Goal: Transaction & Acquisition: Obtain resource

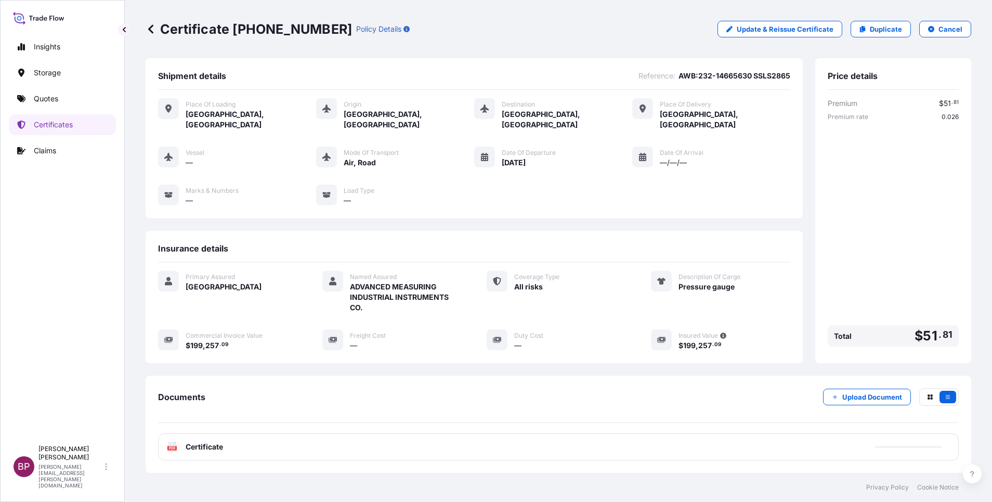
scroll to position [55, 0]
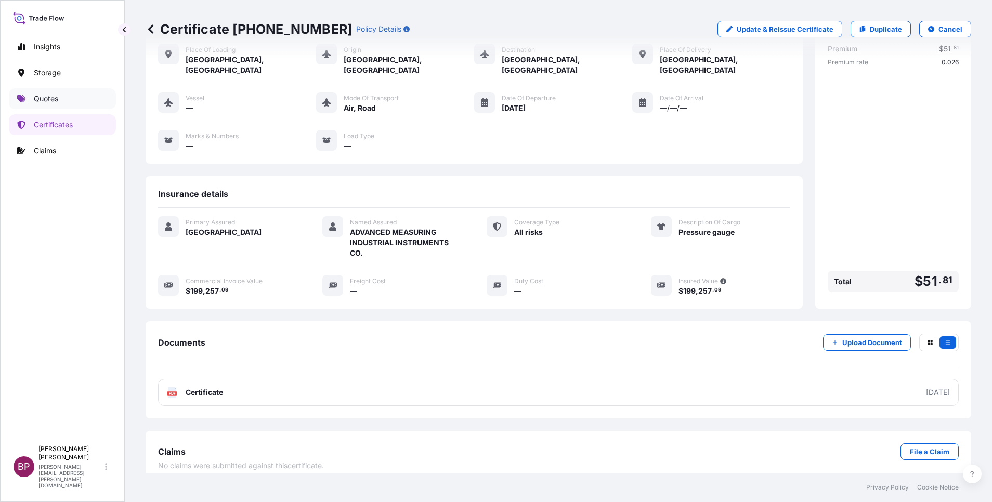
click at [55, 97] on p "Quotes" at bounding box center [46, 99] width 24 height 10
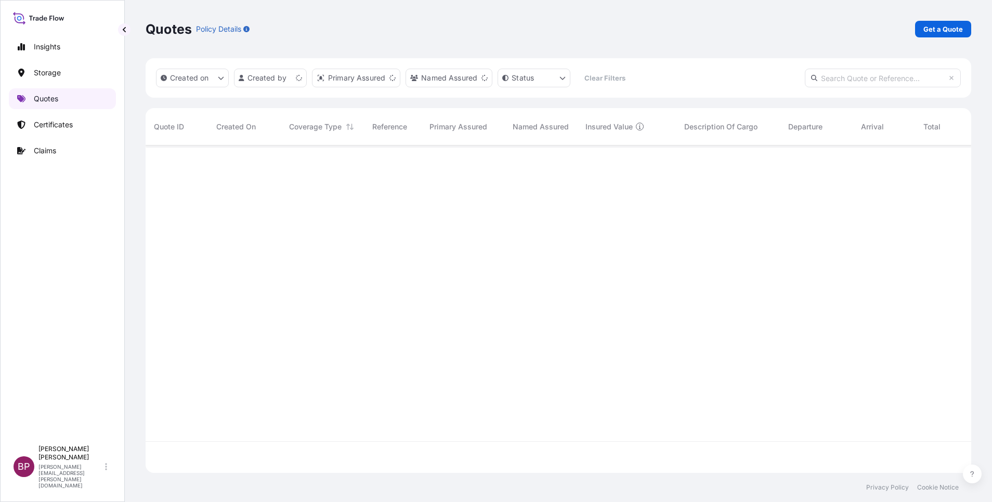
scroll to position [321, 814]
click at [956, 32] on p "Get a Quote" at bounding box center [943, 29] width 40 height 10
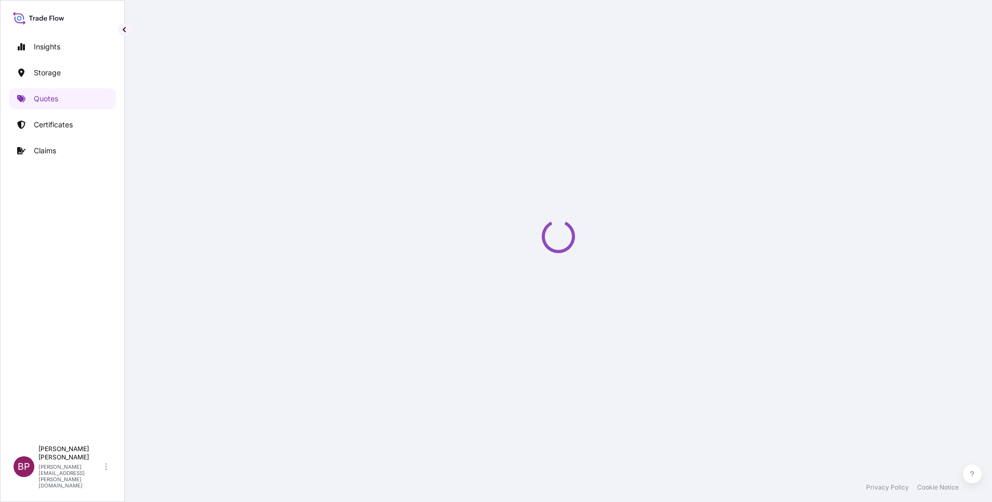
scroll to position [17, 0]
select select "Water"
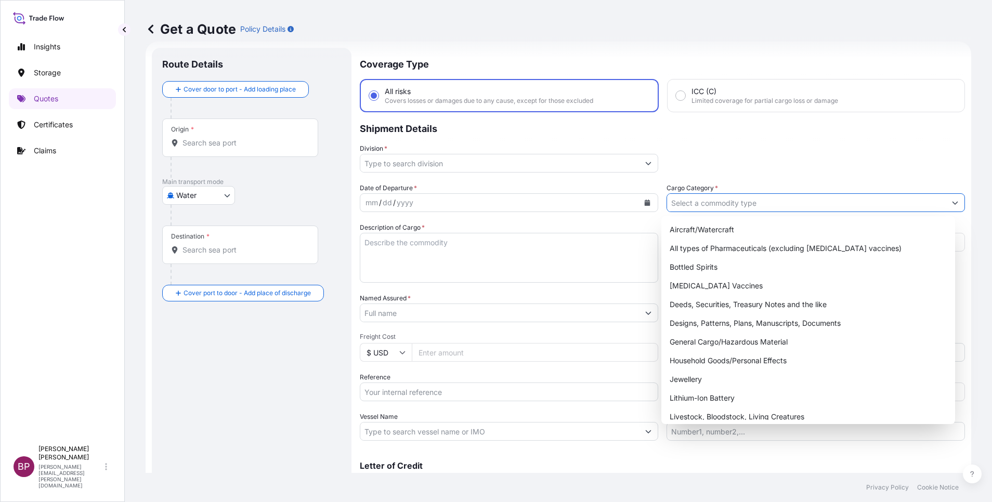
click at [800, 208] on input "Cargo Category *" at bounding box center [806, 202] width 279 height 19
click at [718, 343] on div "General Cargo/Hazardous Material" at bounding box center [807, 342] width 285 height 19
type input "General Cargo/Hazardous Material"
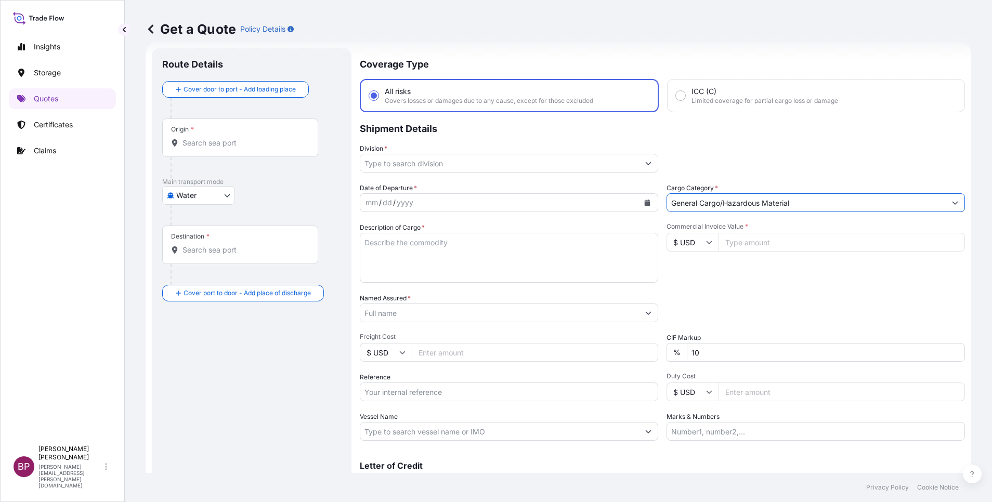
click at [645, 164] on icon "Show suggestions" at bounding box center [648, 163] width 6 height 6
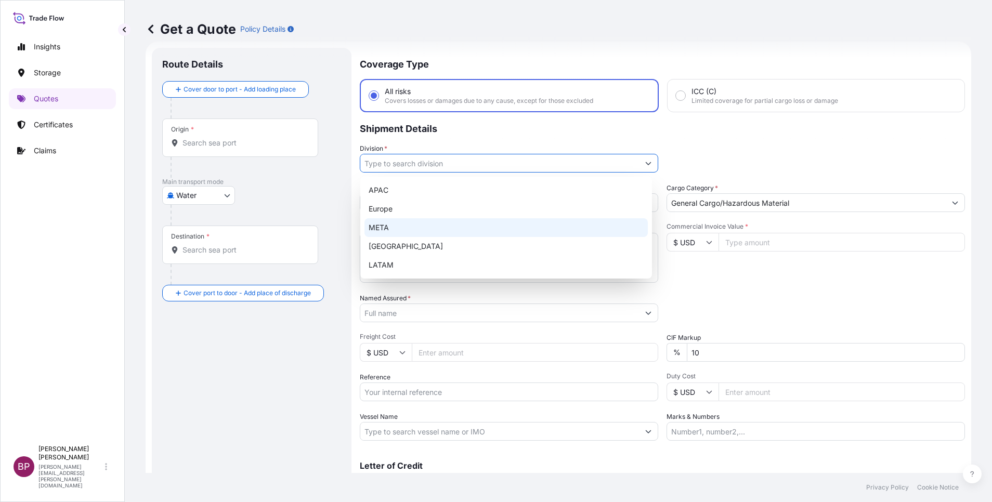
click at [435, 231] on div "META" at bounding box center [505, 227] width 283 height 19
type input "META"
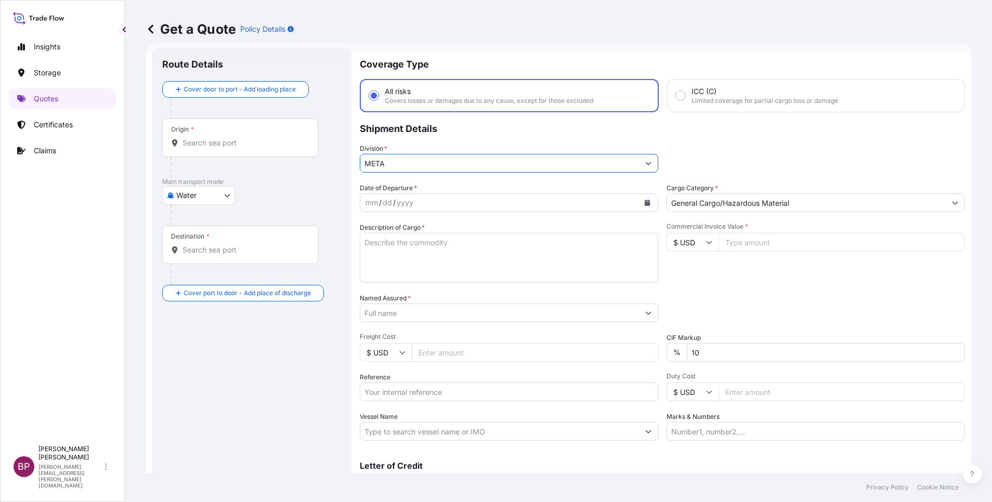
click at [751, 244] on input "Commercial Invoice Value *" at bounding box center [842, 242] width 246 height 19
paste input "351120"
type input "351120"
drag, startPoint x: 728, startPoint y: 352, endPoint x: 440, endPoint y: 351, distance: 287.5
click at [440, 351] on div "Date of Departure * mm / dd / yyyy Cargo Category * General Cargo/Hazardous Mat…" at bounding box center [662, 312] width 605 height 258
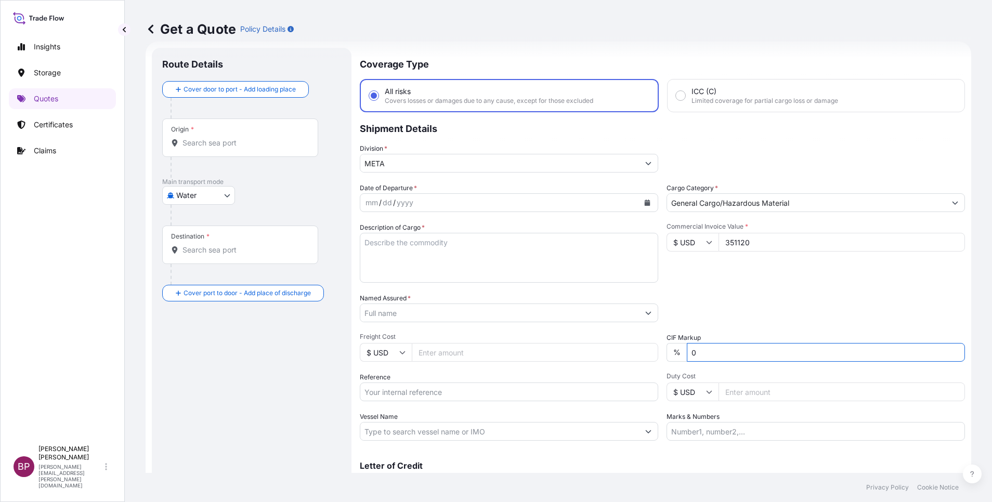
type input "0"
click at [794, 310] on div "Packing Category Type to search a container mode Please select a primary mode o…" at bounding box center [816, 307] width 298 height 29
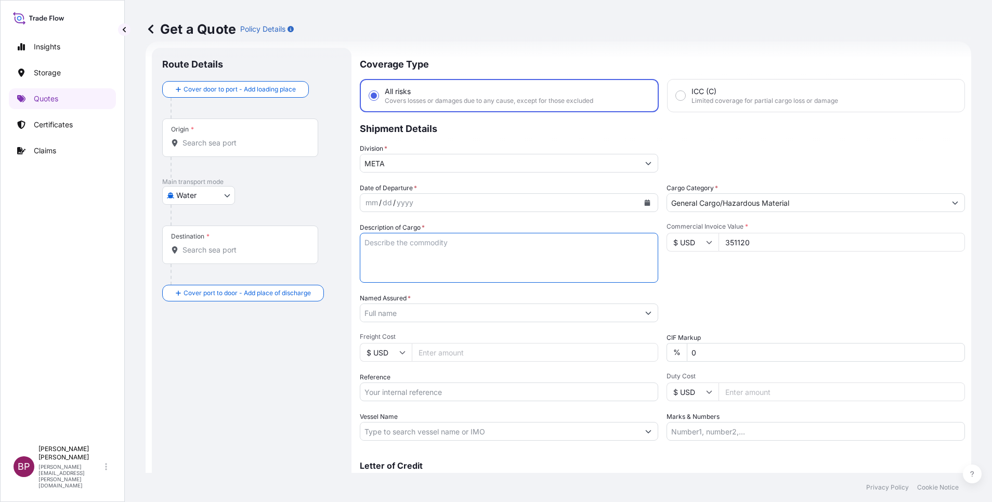
click at [426, 274] on textarea "Description of Cargo *" at bounding box center [509, 258] width 298 height 50
paste textarea "PISTACHIOS KERNELS WHOLE RAW E 30#x"
type textarea "PISTACHIOS KERNELS WHOLE RAW E 30#x"
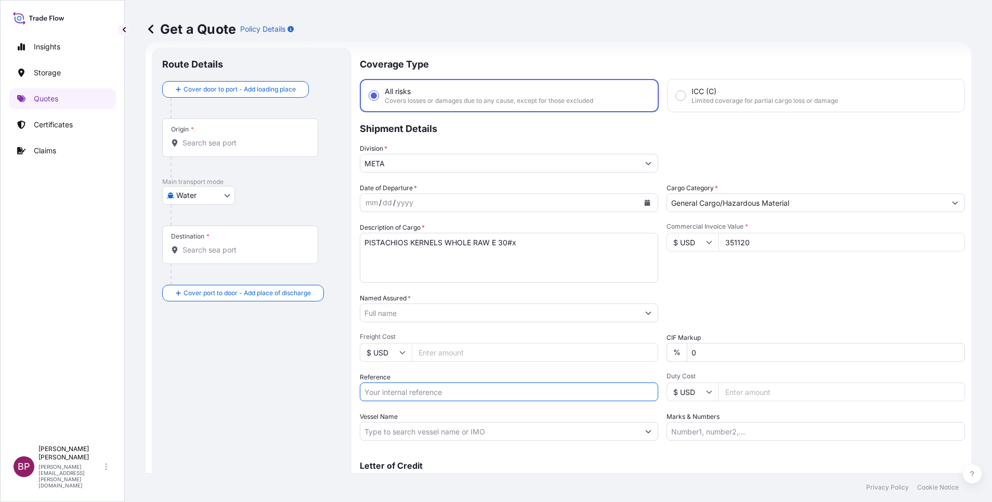
click at [407, 391] on input "Reference" at bounding box center [509, 392] width 298 height 19
paste input "BL:MEDUJZ347124 SSLS2979"
type input "BL:MEDUJZ347124 SSLS2979"
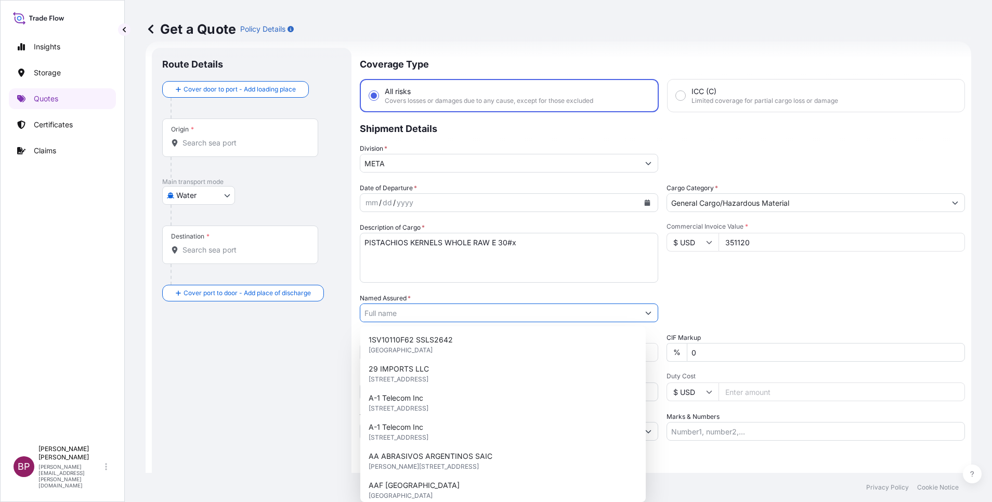
click at [415, 318] on input "Named Assured *" at bounding box center [499, 313] width 279 height 19
paste input "BAJA FOOD INDUSTRIES CO. FACTORY"
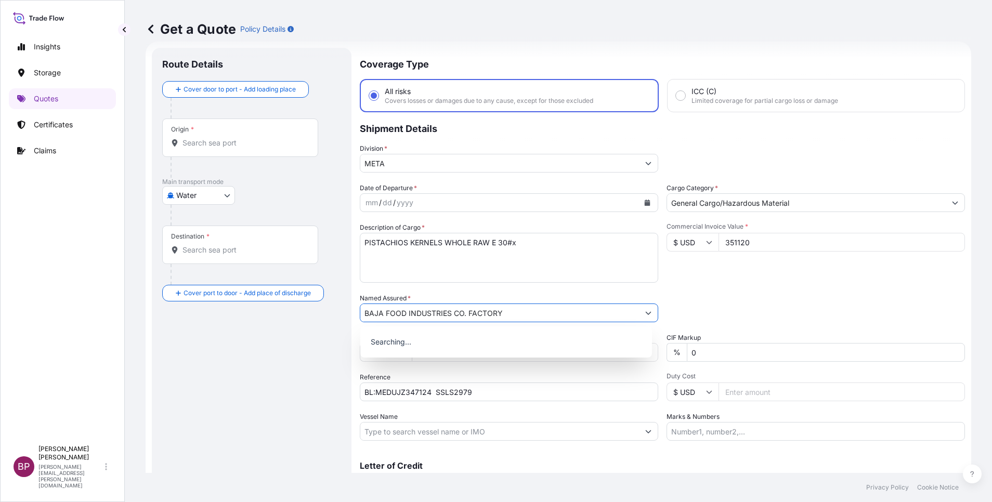
type input "BAJA FOOD INDUSTRIES CO. FACTORY"
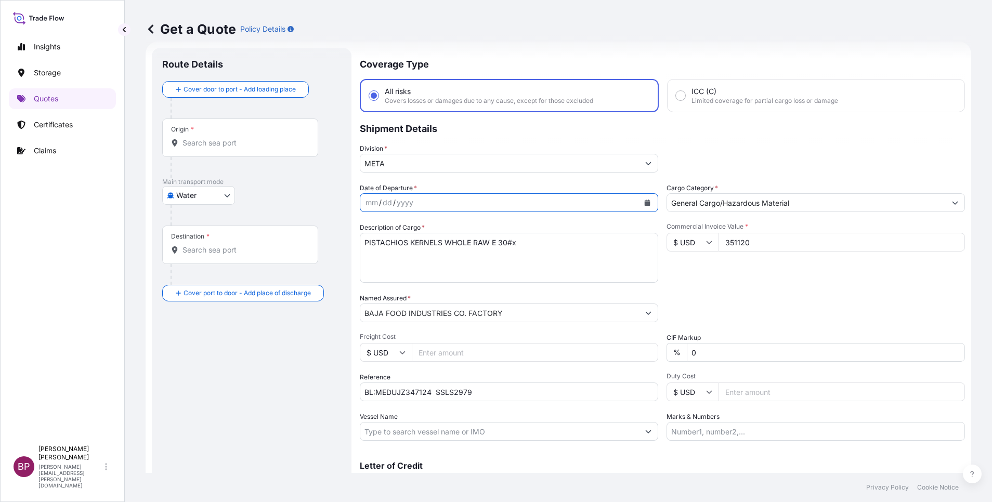
click at [645, 205] on icon "Calendar" at bounding box center [648, 203] width 6 height 6
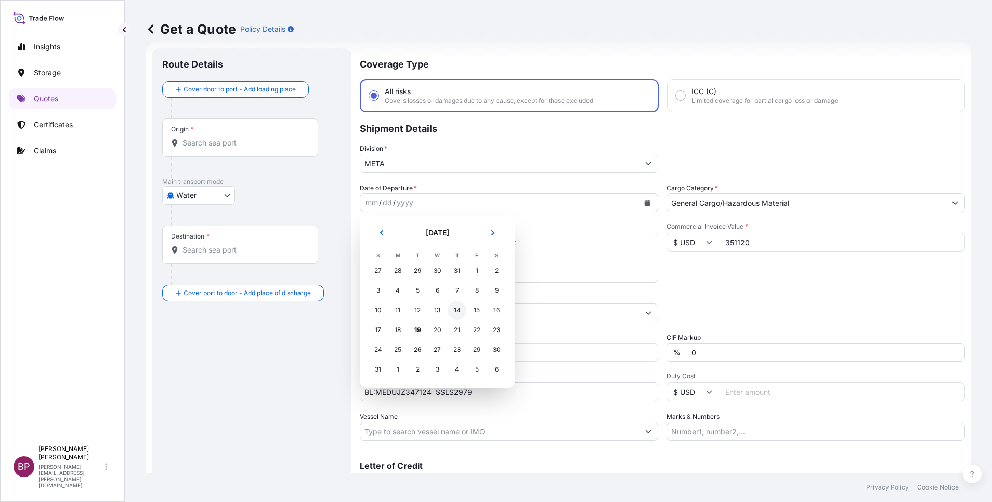
click at [457, 314] on div "14" at bounding box center [457, 310] width 19 height 19
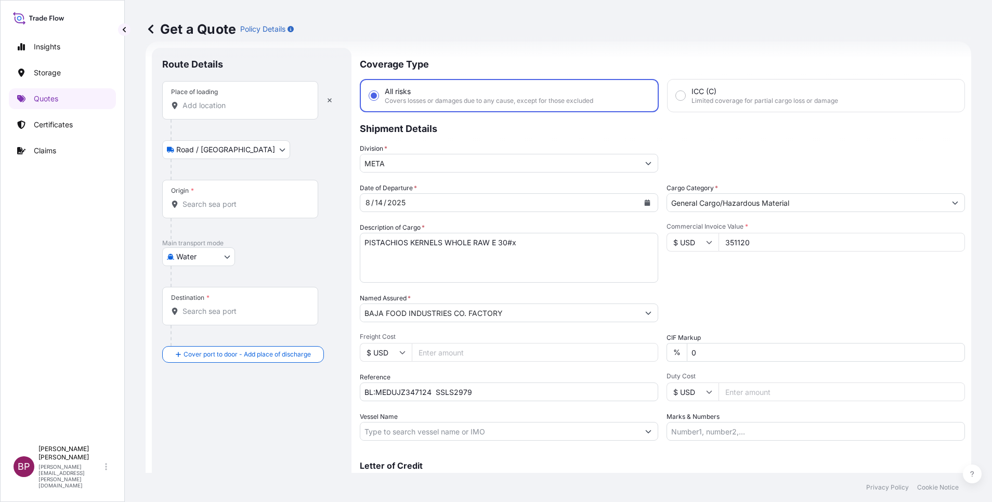
click at [264, 104] on input "Place of loading" at bounding box center [243, 105] width 123 height 10
paste input "[GEOGRAPHIC_DATA]"
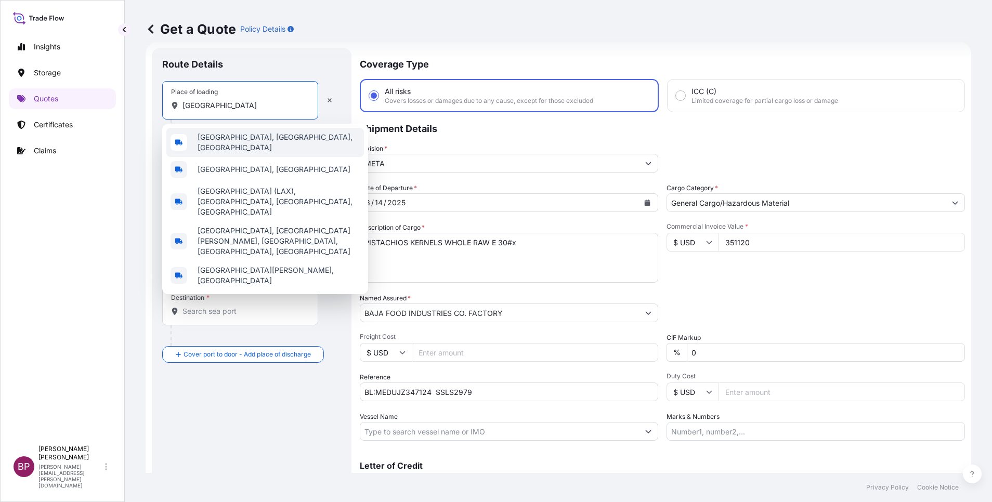
click at [281, 143] on div "[GEOGRAPHIC_DATA], [GEOGRAPHIC_DATA], [GEOGRAPHIC_DATA]" at bounding box center [265, 142] width 198 height 29
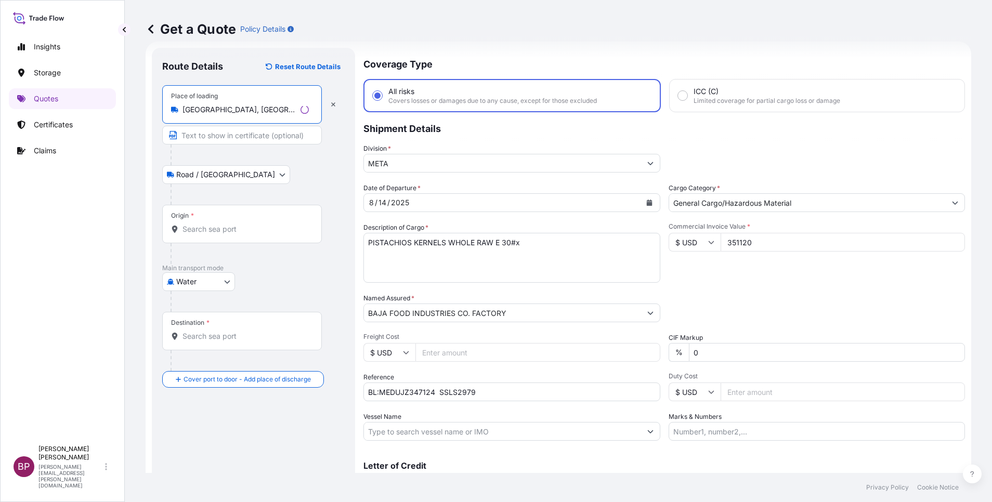
type input "[GEOGRAPHIC_DATA], [GEOGRAPHIC_DATA], [GEOGRAPHIC_DATA]"
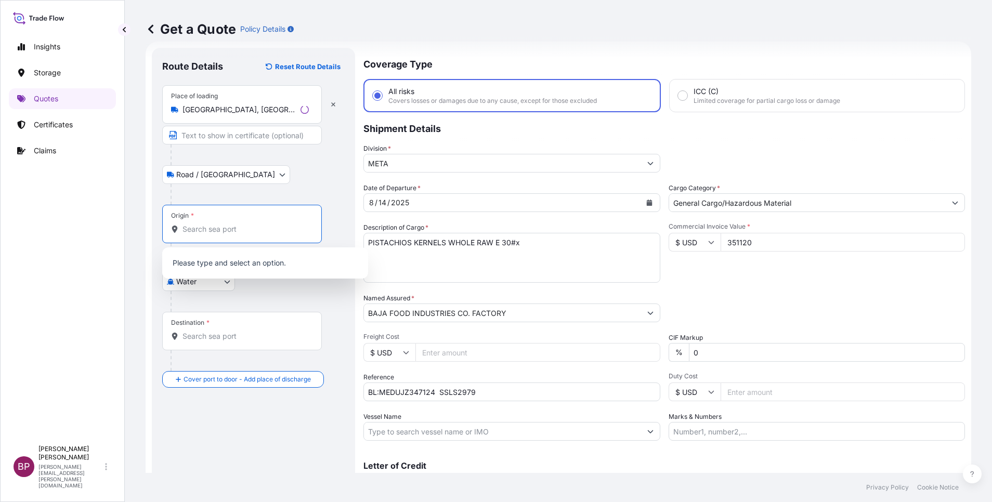
click at [257, 226] on input "Origin *" at bounding box center [245, 229] width 126 height 10
paste input "[GEOGRAPHIC_DATA]"
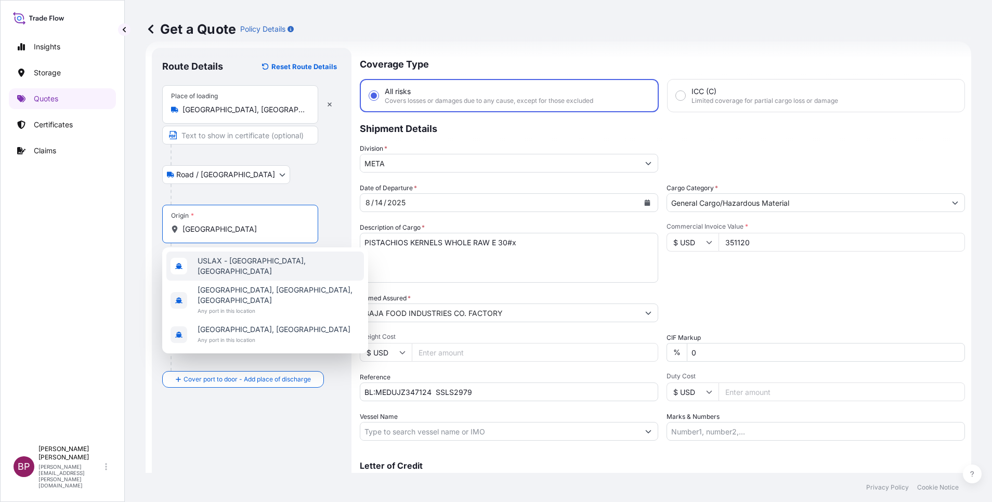
click at [290, 268] on span "USLAX - [GEOGRAPHIC_DATA], [GEOGRAPHIC_DATA]" at bounding box center [279, 266] width 162 height 21
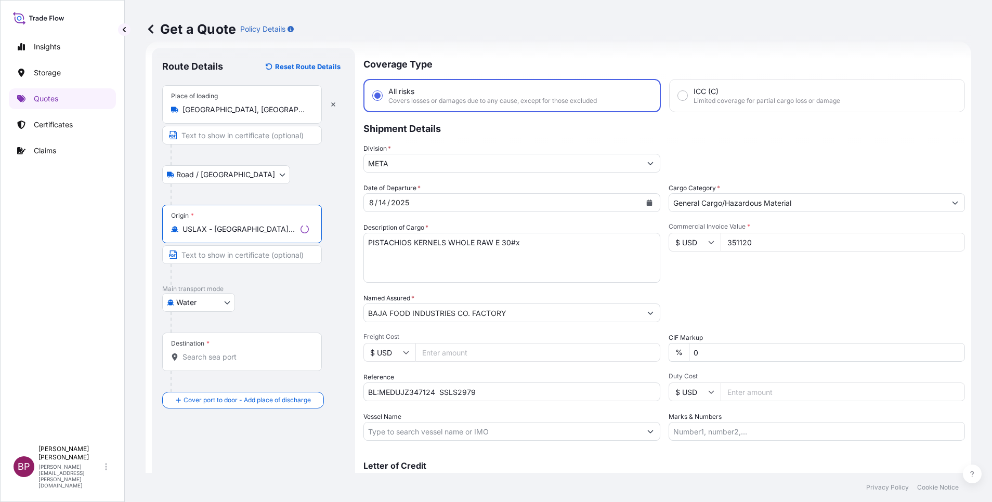
type input "USLAX - [GEOGRAPHIC_DATA], [GEOGRAPHIC_DATA]"
click at [263, 361] on input "Destination *" at bounding box center [245, 357] width 126 height 10
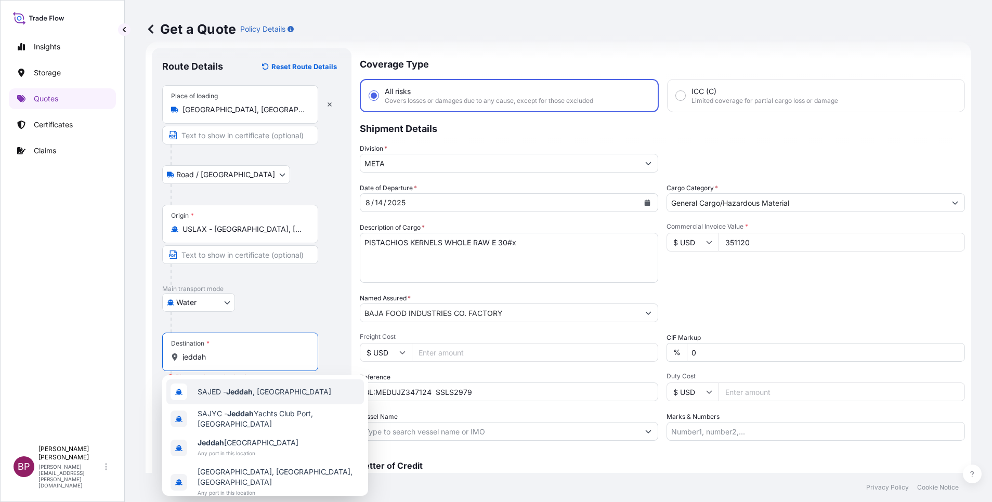
click at [265, 393] on span "SAJED - [GEOGRAPHIC_DATA] , [GEOGRAPHIC_DATA]" at bounding box center [265, 392] width 134 height 10
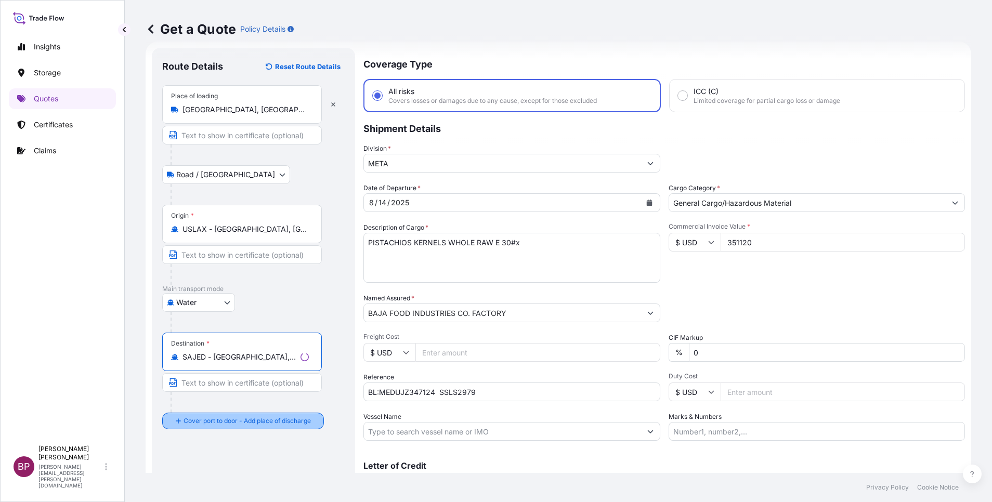
type input "SAJED - [GEOGRAPHIC_DATA], [GEOGRAPHIC_DATA]"
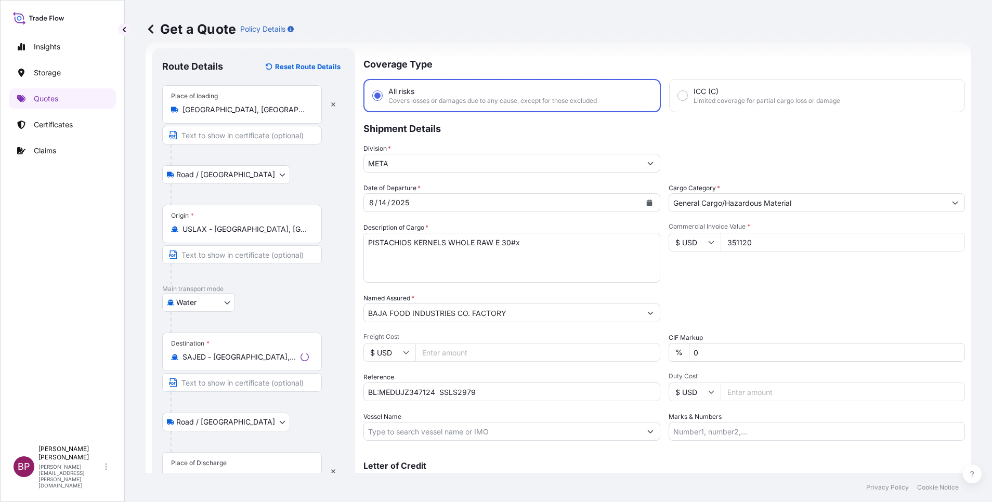
click at [208, 468] on div "Place of Discharge" at bounding box center [242, 471] width 160 height 38
click at [208, 472] on input "Place of Discharge" at bounding box center [245, 477] width 126 height 10
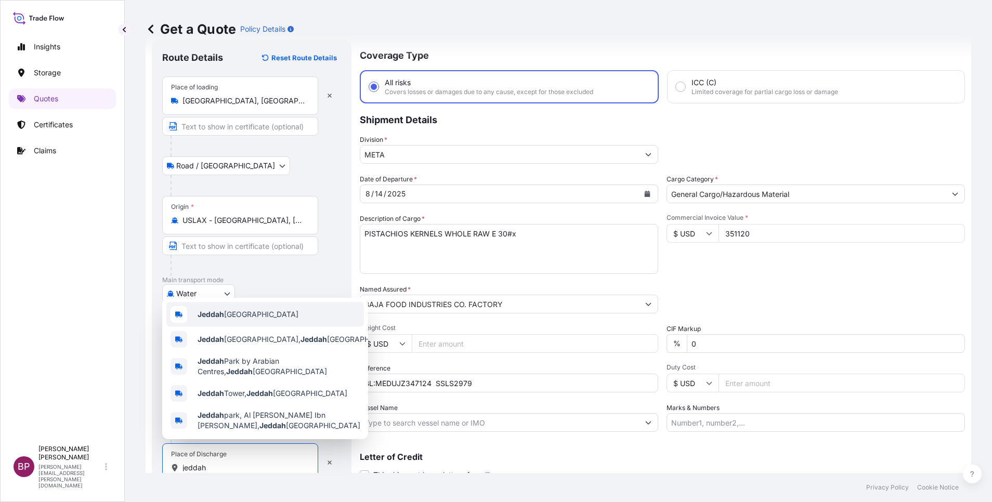
click at [234, 313] on span "Jeddah [GEOGRAPHIC_DATA]" at bounding box center [248, 314] width 101 height 10
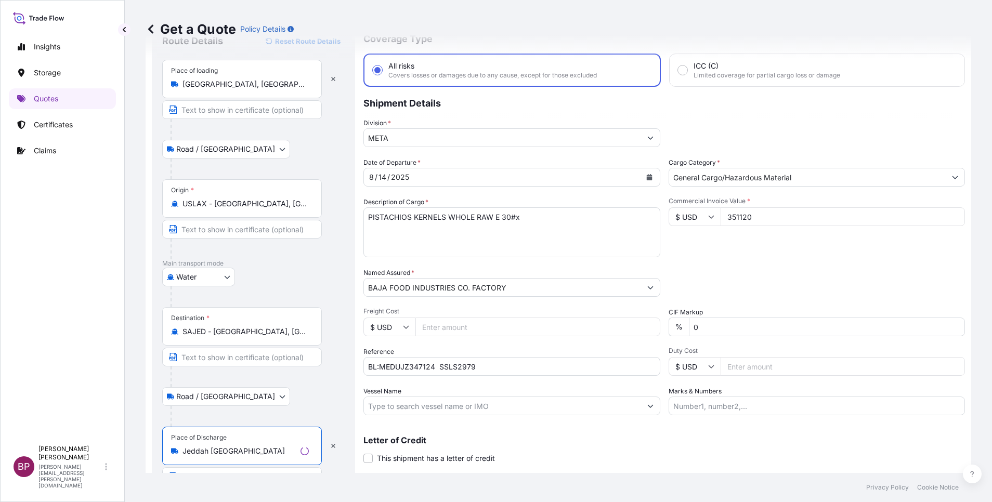
scroll to position [72, 0]
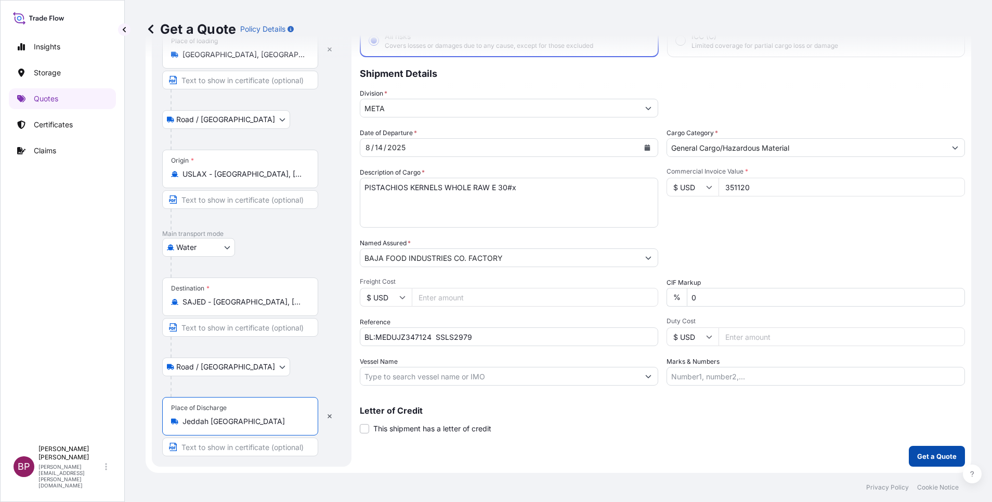
type input "Jeddah [GEOGRAPHIC_DATA]"
click at [917, 457] on p "Get a Quote" at bounding box center [937, 456] width 40 height 10
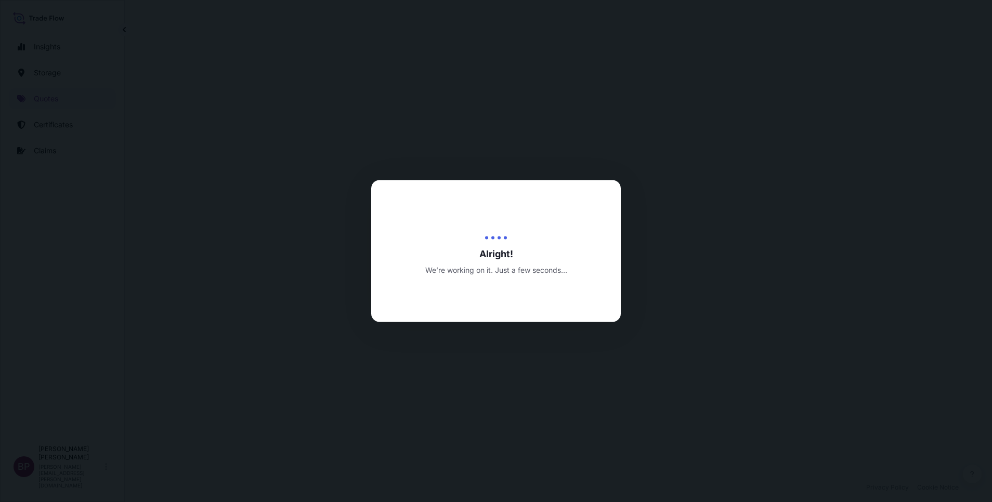
select select "Road / [GEOGRAPHIC_DATA]"
select select "Water"
select select "Road / [GEOGRAPHIC_DATA]"
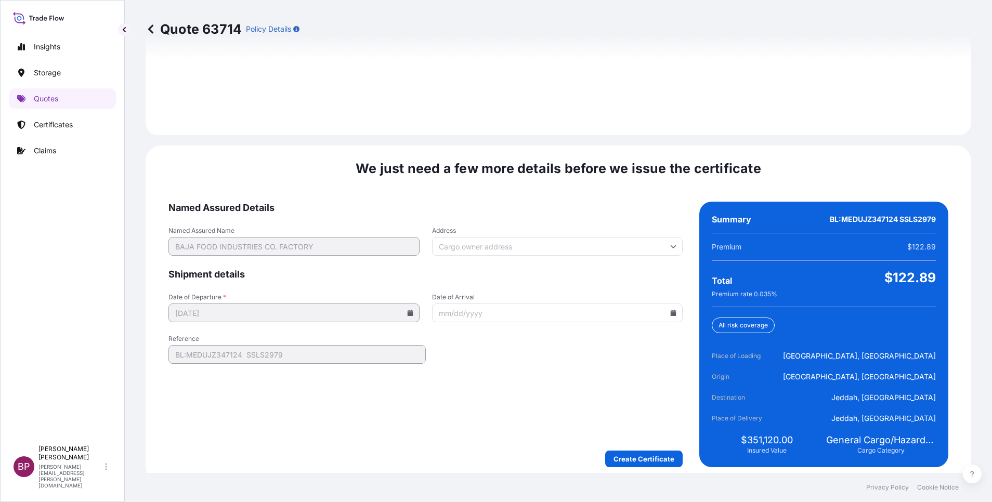
scroll to position [1541, 0]
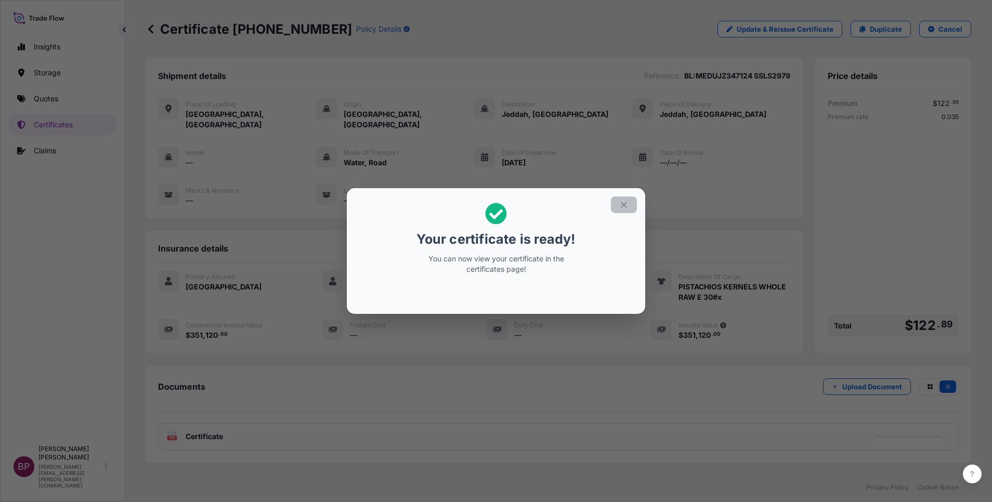
click at [625, 203] on icon "button" at bounding box center [623, 204] width 9 height 9
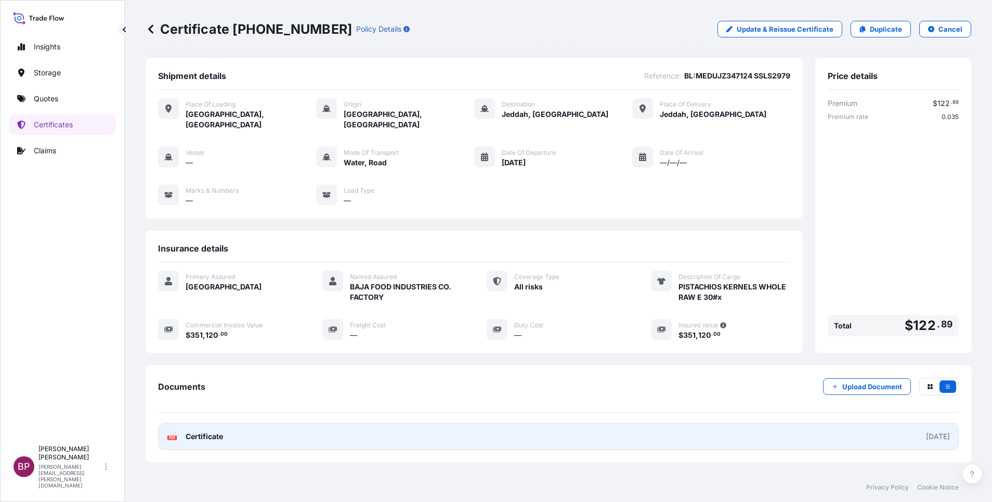
click at [216, 432] on span "Certificate" at bounding box center [204, 437] width 37 height 10
